Goal: Transaction & Acquisition: Book appointment/travel/reservation

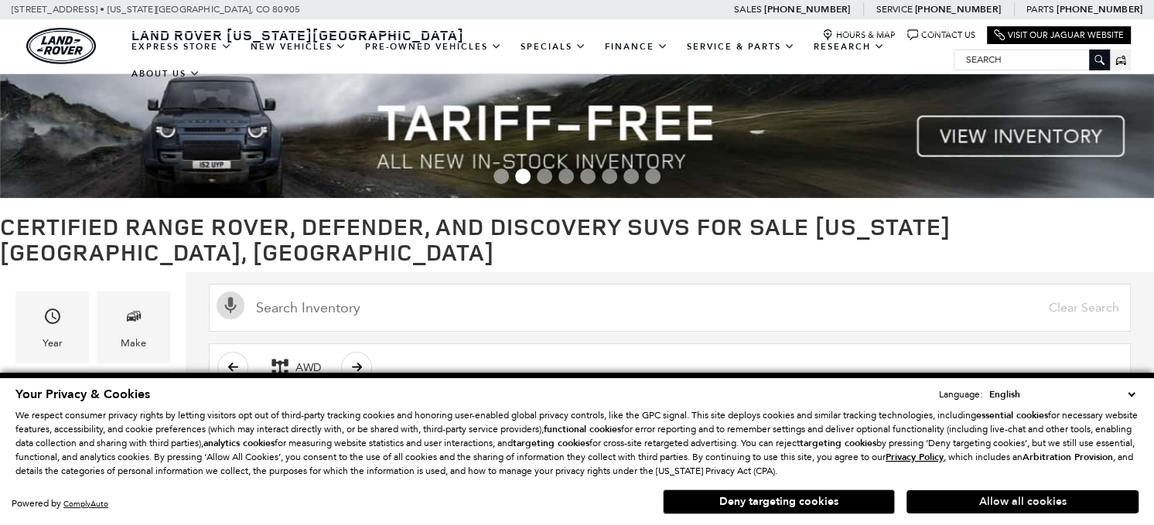
click at [940, 507] on button "Allow all cookies" at bounding box center [1022, 501] width 232 height 23
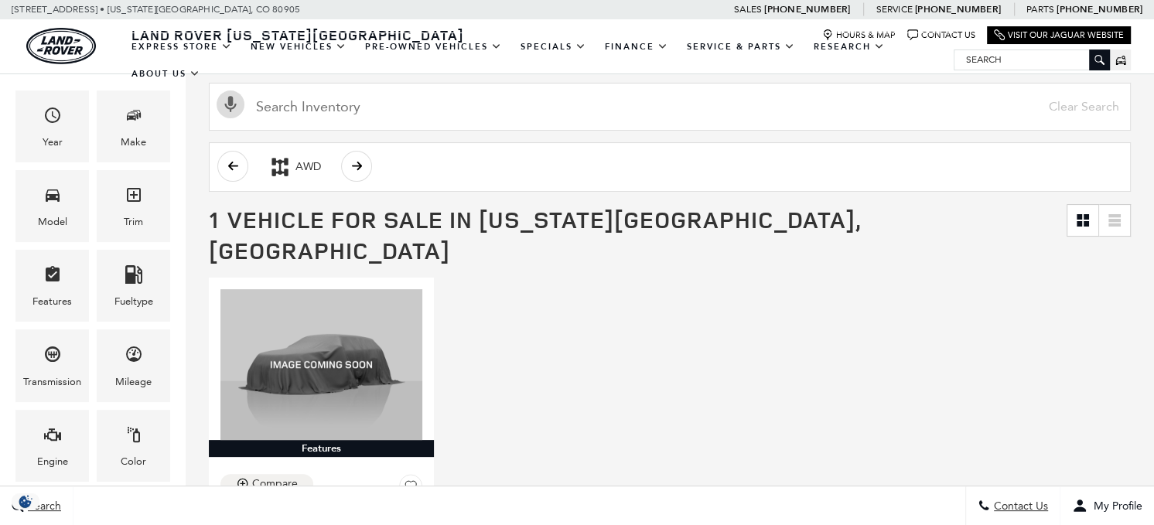
scroll to position [179, 0]
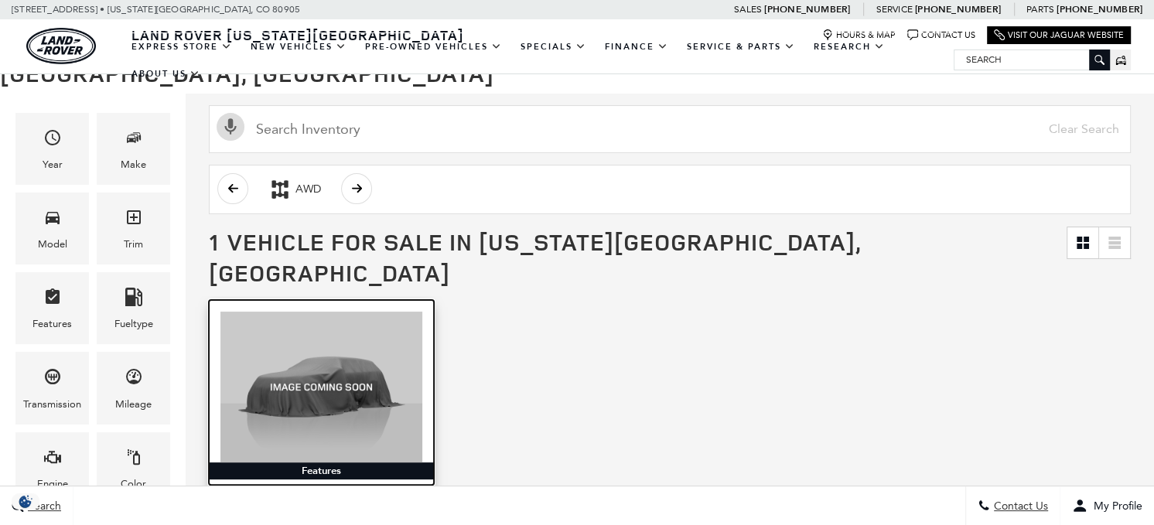
click at [296, 333] on img at bounding box center [321, 387] width 202 height 151
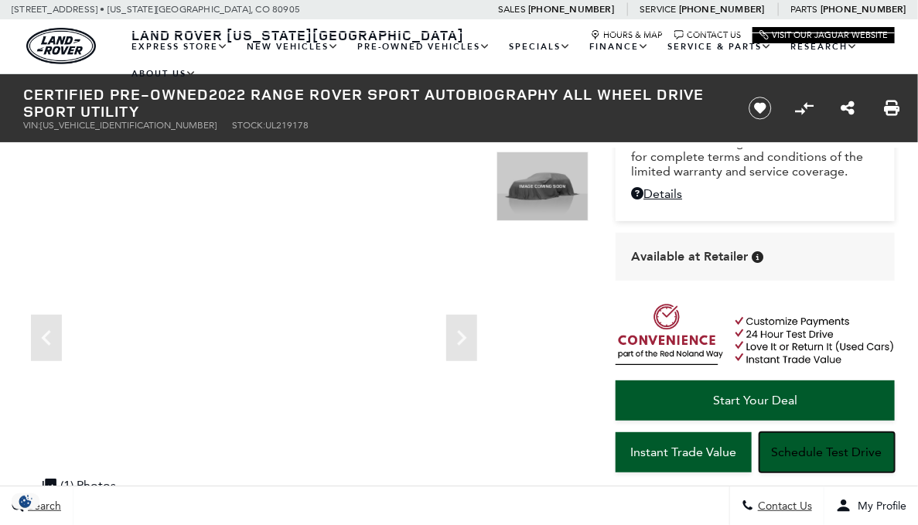
click at [831, 459] on span "Schedule Test Drive" at bounding box center [827, 452] width 111 height 15
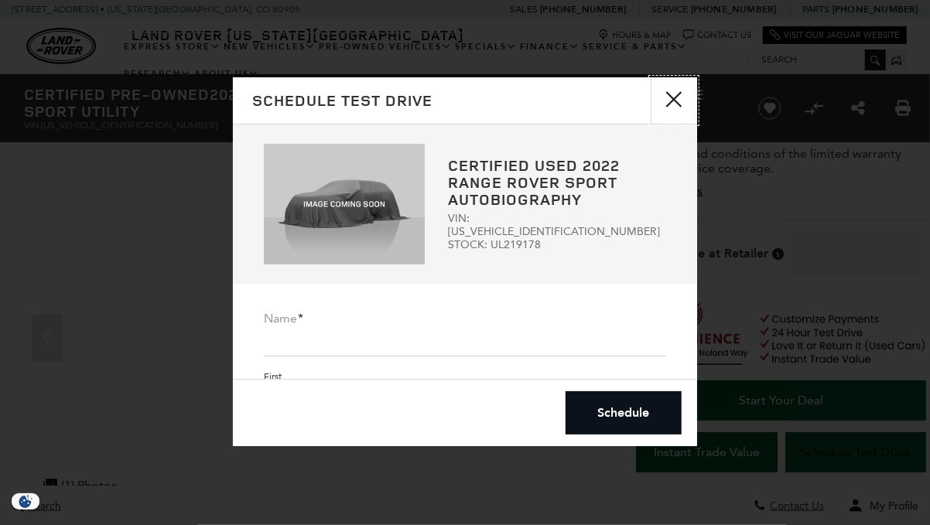
click at [674, 89] on button "close" at bounding box center [673, 100] width 46 height 46
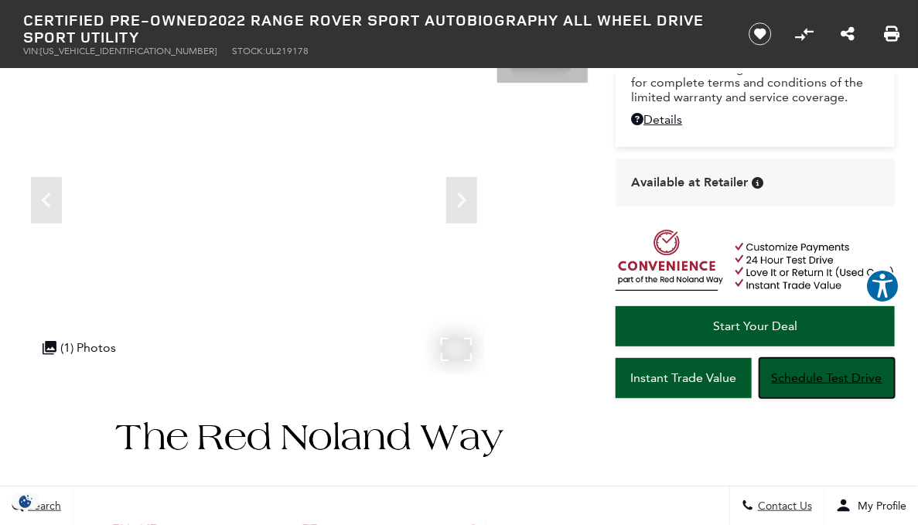
scroll to position [135, 0]
